Goal: Use online tool/utility: Utilize a website feature to perform a specific function

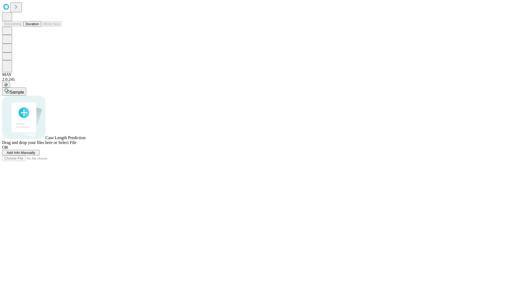
click at [39, 27] on button "Duration" at bounding box center [33, 24] width 18 height 6
click at [35, 154] on span "Add Info Manually" at bounding box center [21, 152] width 29 height 4
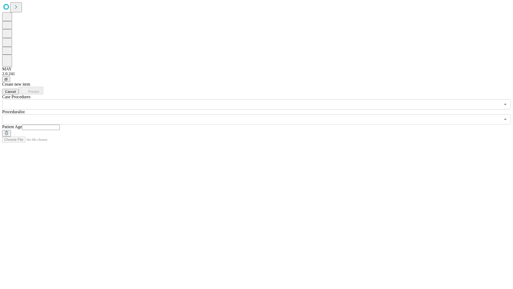
click at [60, 125] on input "text" at bounding box center [41, 127] width 38 height 5
type input "**"
click at [260, 114] on input "text" at bounding box center [251, 119] width 498 height 10
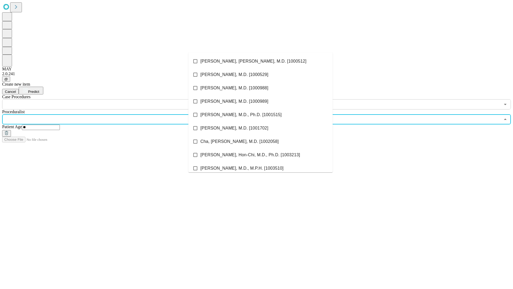
click at [260, 61] on li "[PERSON_NAME], [PERSON_NAME], M.D. [1000512]" at bounding box center [260, 61] width 144 height 13
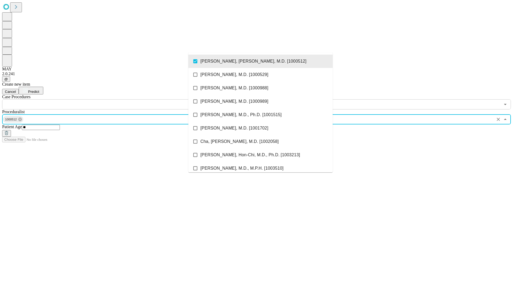
click at [112, 99] on input "text" at bounding box center [251, 104] width 498 height 10
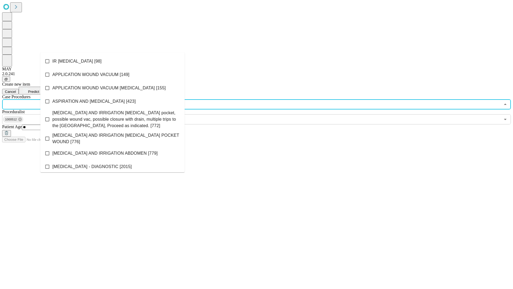
click at [112, 61] on li "IR [MEDICAL_DATA] [98]" at bounding box center [112, 61] width 144 height 13
click at [39, 90] on span "Predict" at bounding box center [33, 92] width 11 height 4
